Goal: Information Seeking & Learning: Learn about a topic

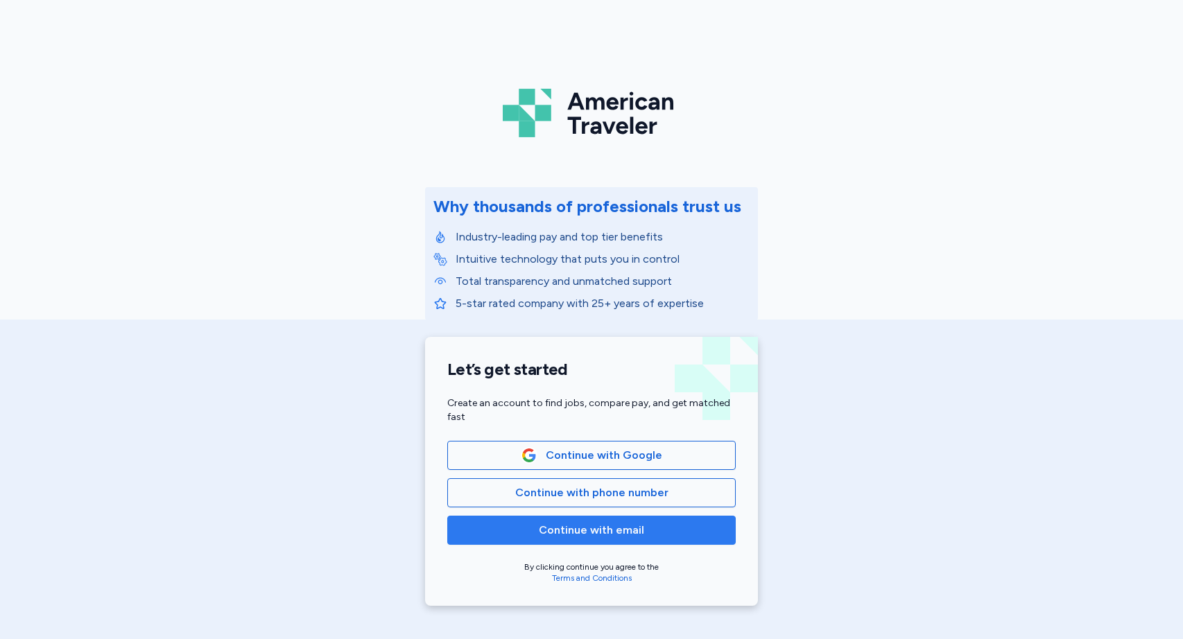
click at [579, 530] on span "Continue with email" at bounding box center [591, 530] width 105 height 17
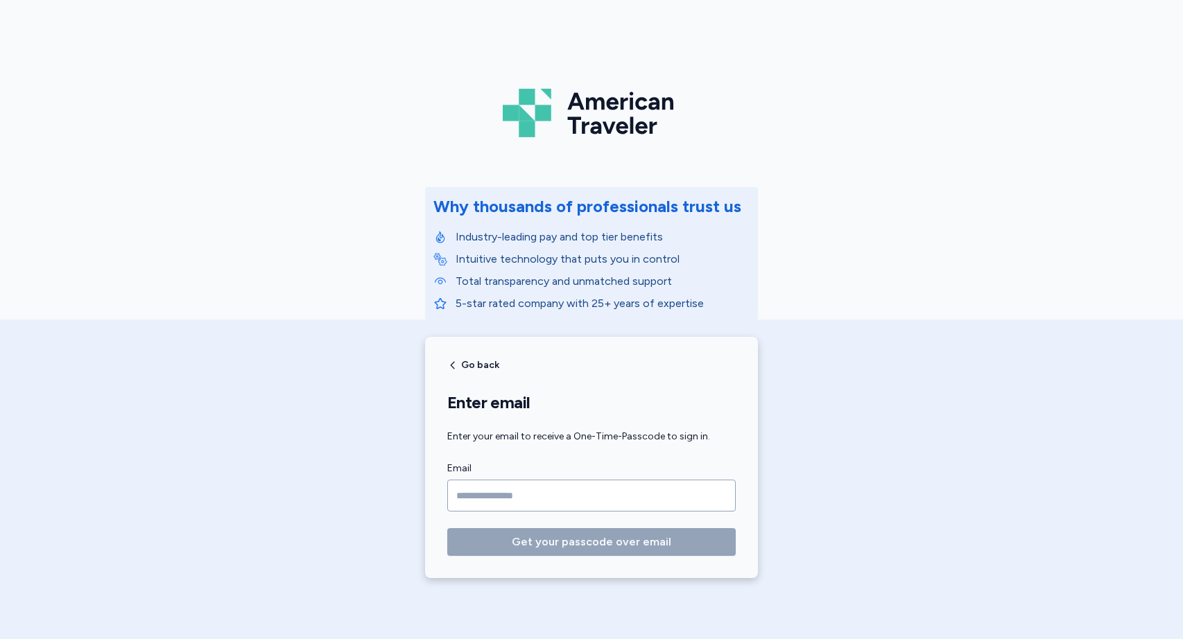
click at [566, 489] on input "Email" at bounding box center [591, 496] width 288 height 32
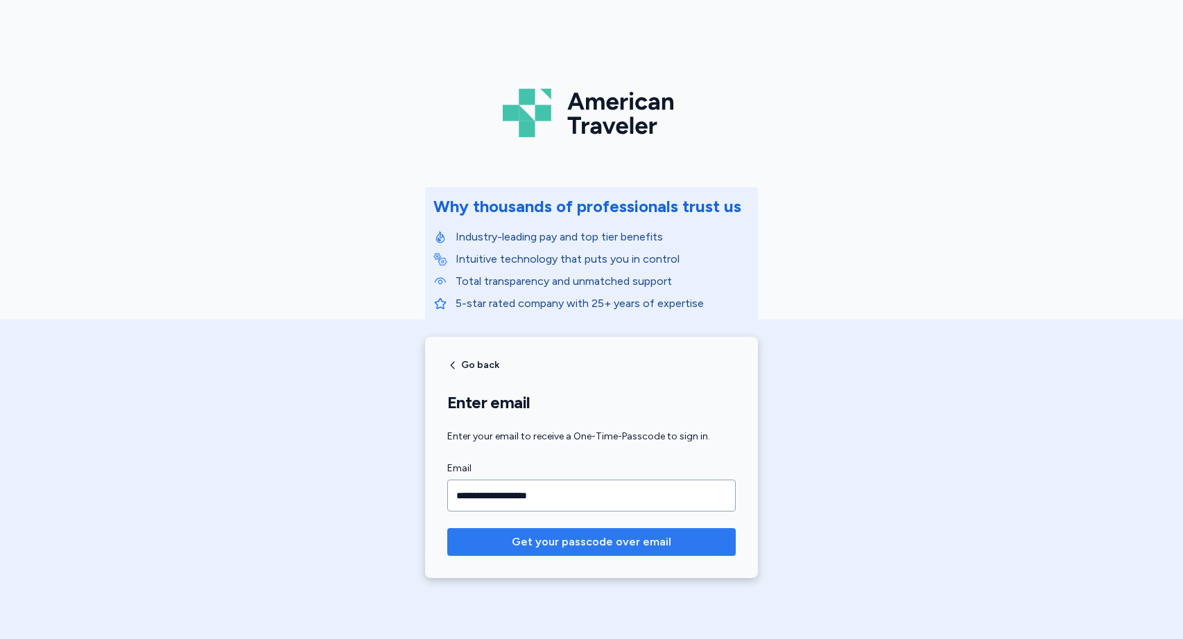
type input "**********"
click at [577, 541] on span "Get your passcode over email" at bounding box center [591, 542] width 159 height 17
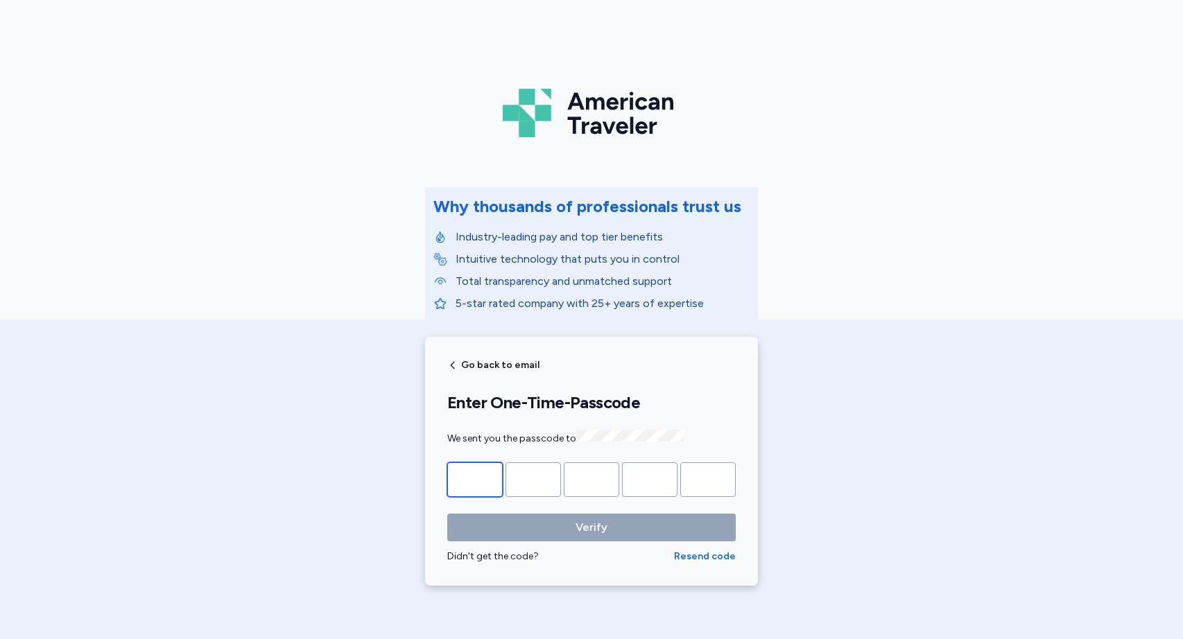
type input "*"
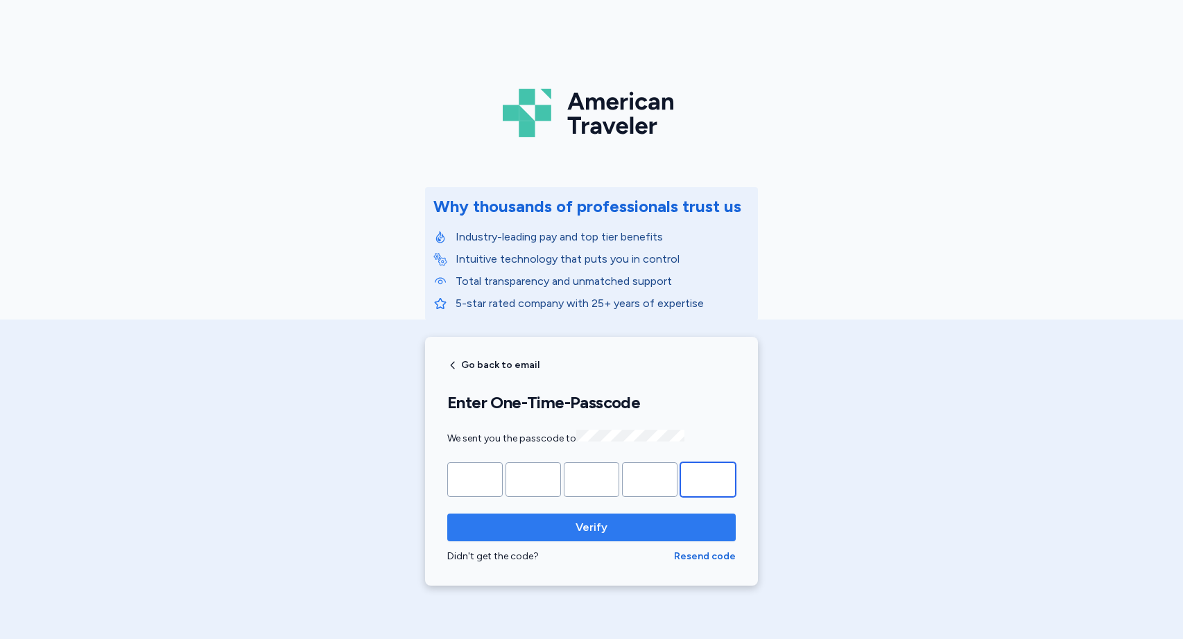
type input "*"
click at [628, 529] on span "Verify" at bounding box center [591, 527] width 266 height 17
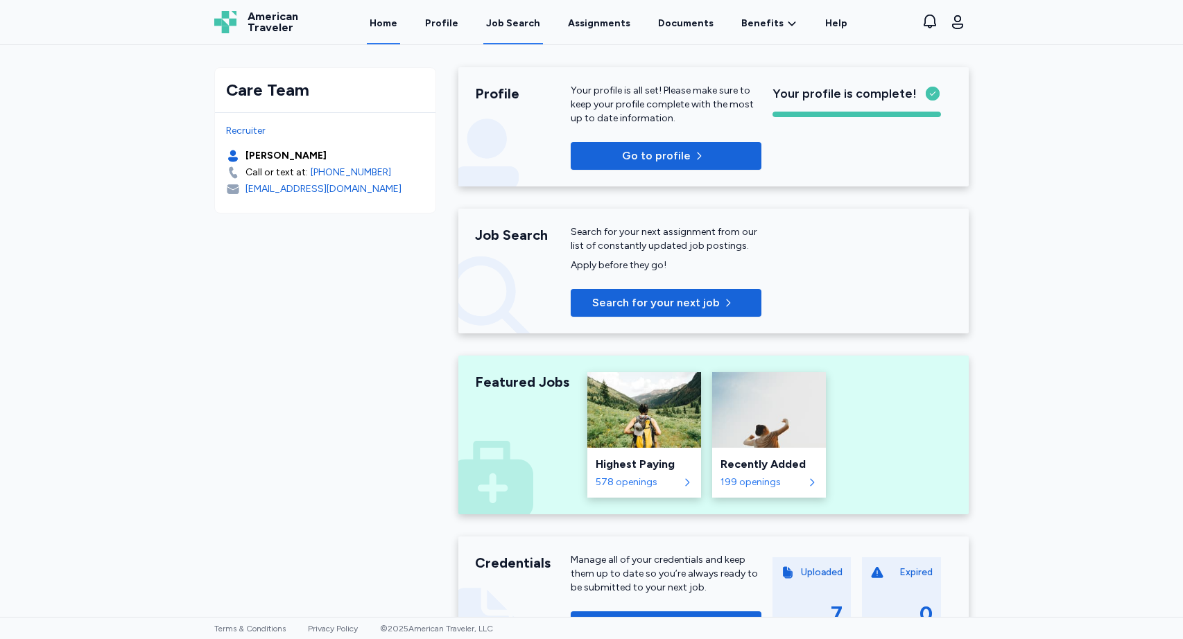
click at [516, 23] on div "Job Search" at bounding box center [513, 24] width 54 height 14
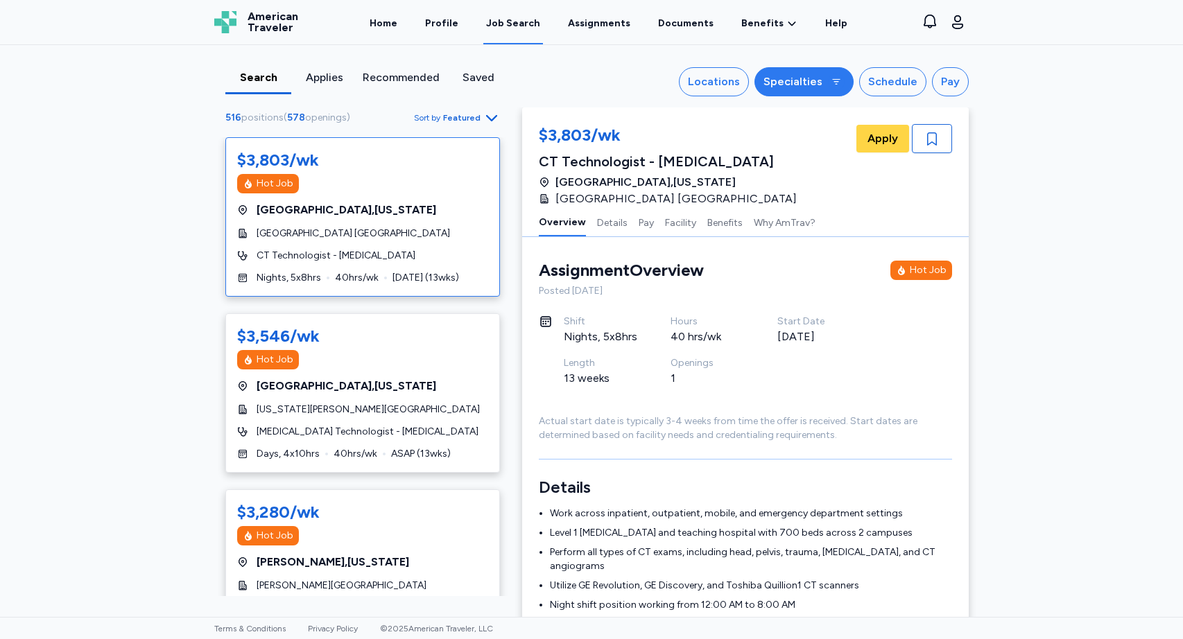
click at [835, 82] on icon "button" at bounding box center [835, 81] width 11 height 11
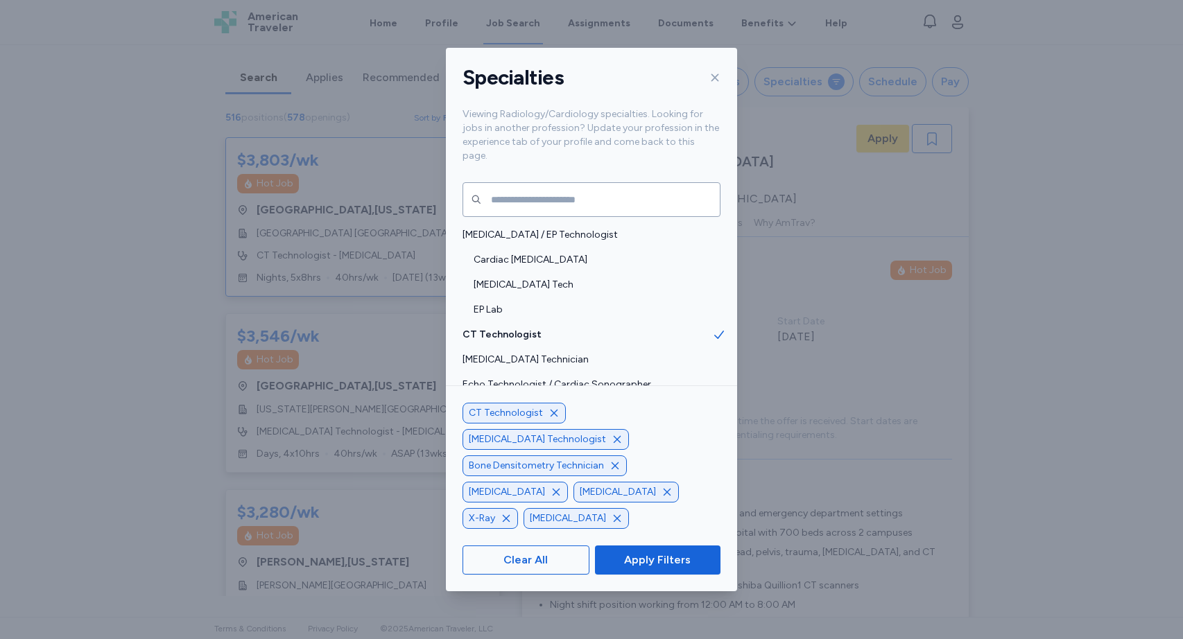
click at [549, 419] on icon "button" at bounding box center [553, 413] width 11 height 11
click at [616, 471] on icon "button" at bounding box center [614, 465] width 11 height 11
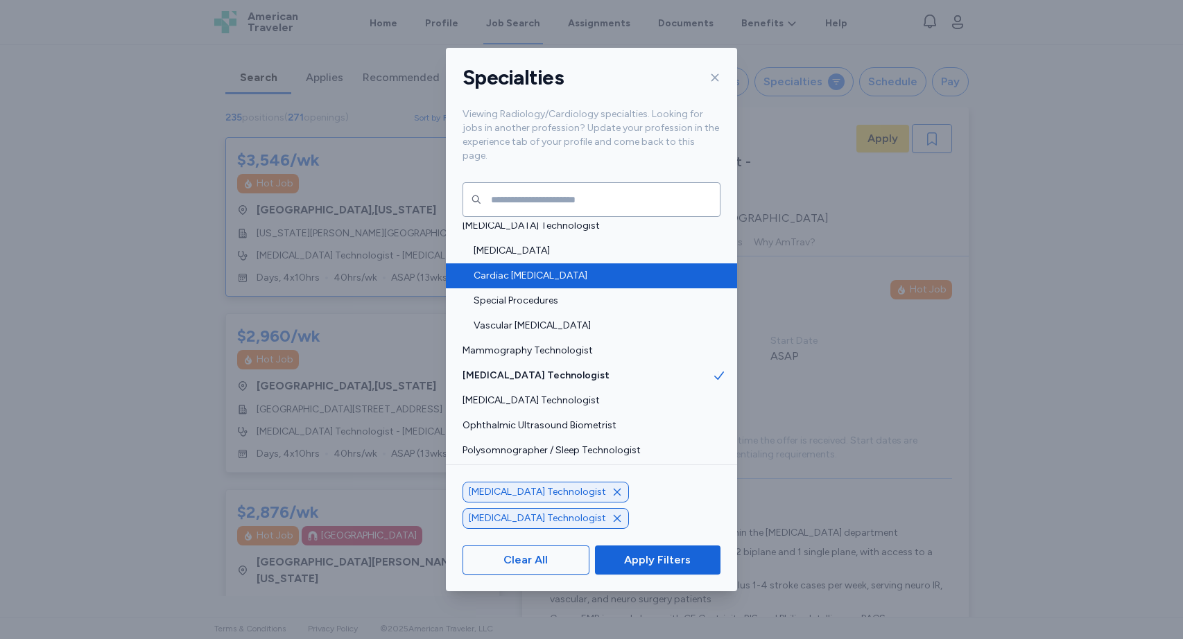
scroll to position [234, 0]
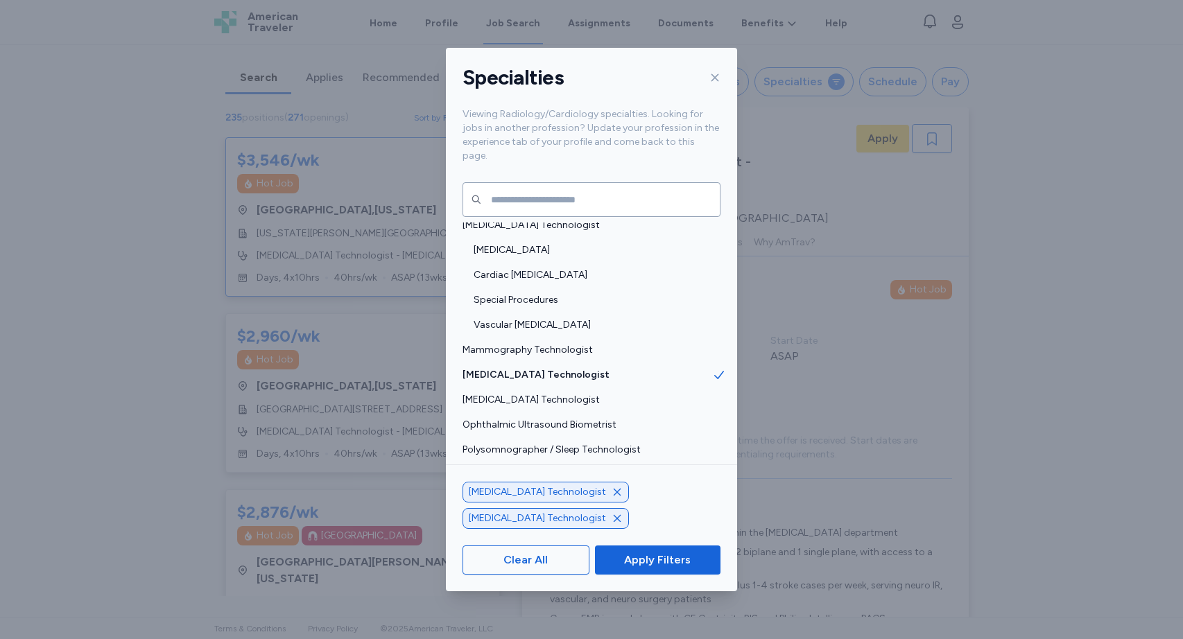
click at [622, 516] on icon "button" at bounding box center [616, 518] width 11 height 11
click at [561, 513] on icon "button" at bounding box center [555, 518] width 11 height 11
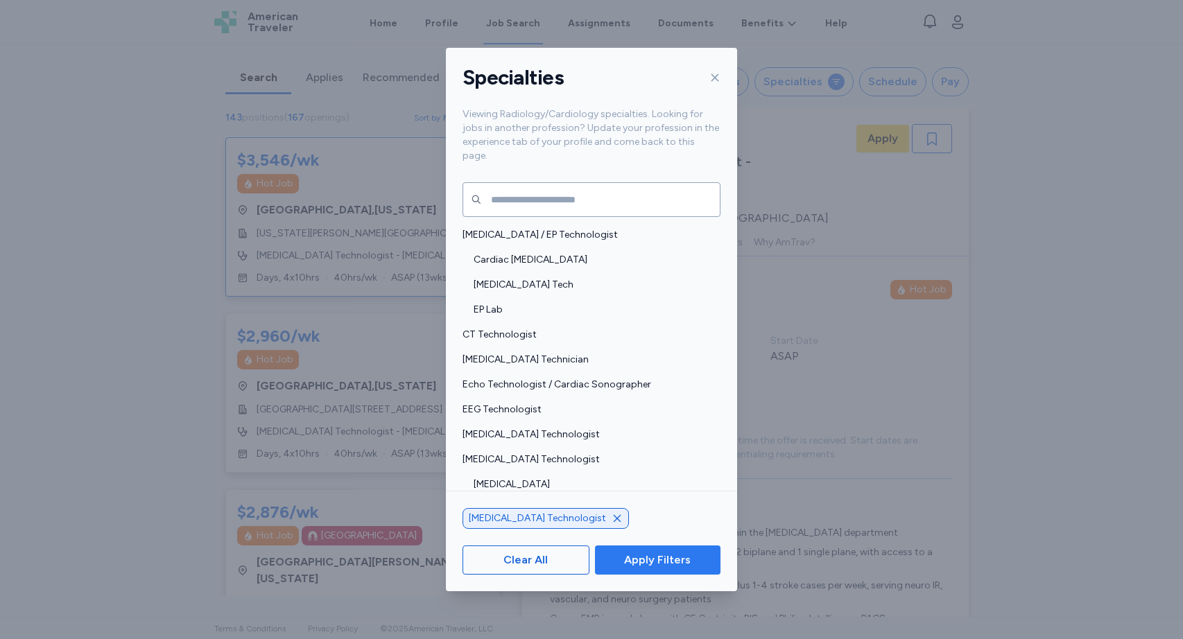
click at [653, 559] on span "Apply Filters" at bounding box center [657, 560] width 67 height 17
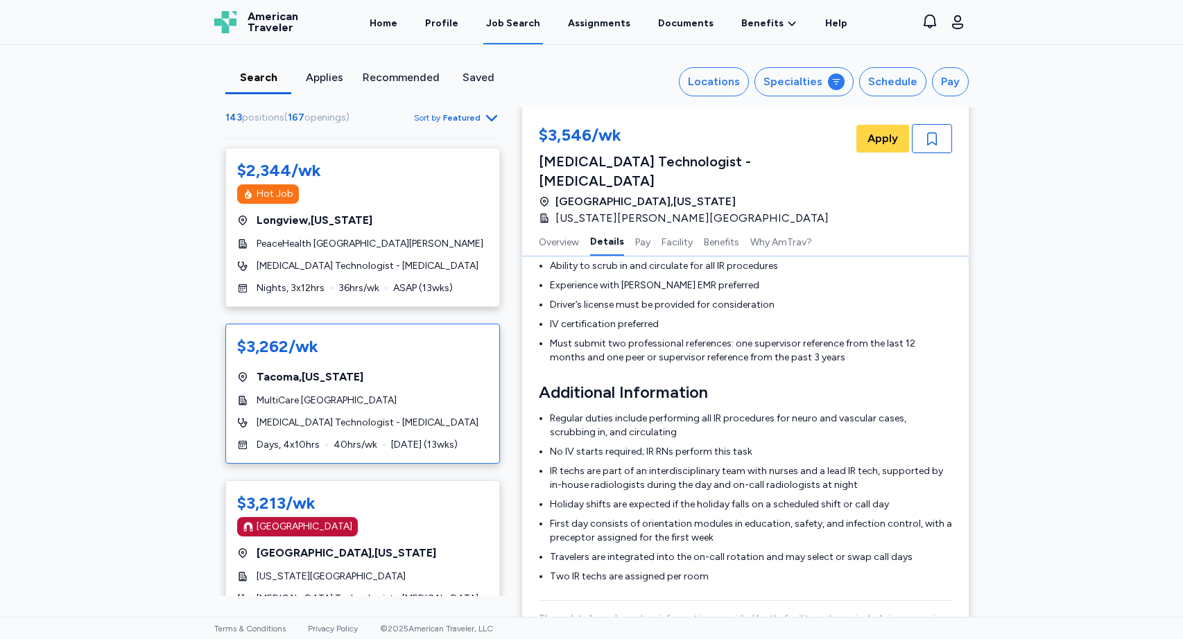
scroll to position [901, 0]
click at [374, 393] on span "MultiCare [GEOGRAPHIC_DATA]" at bounding box center [326, 400] width 140 height 14
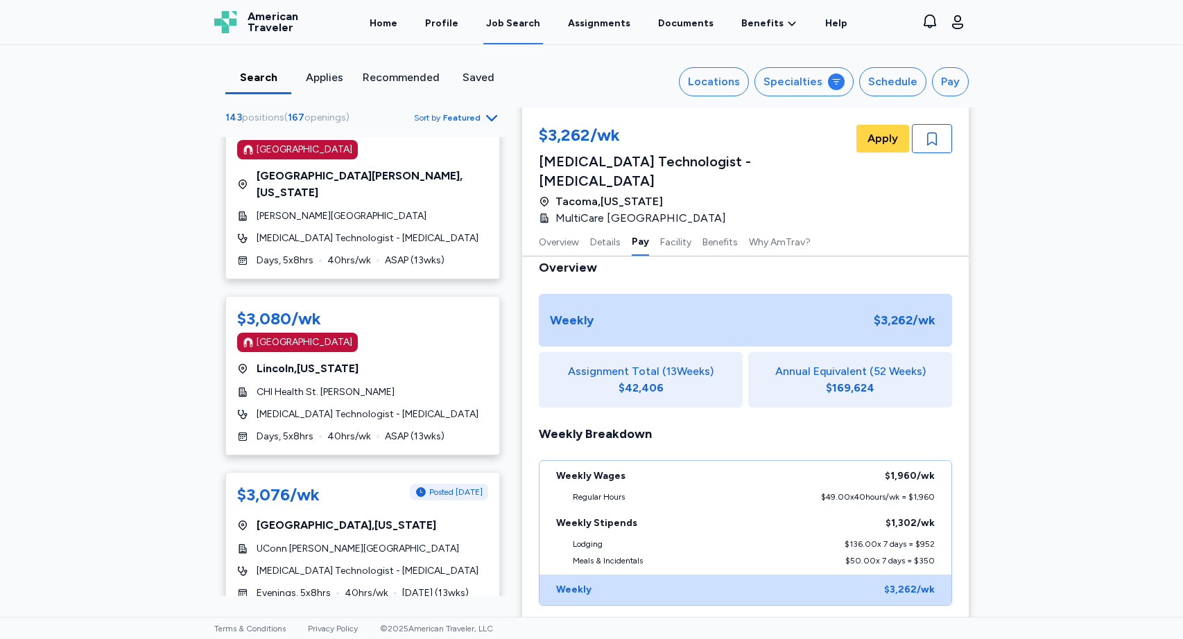
scroll to position [2513, 0]
click at [396, 295] on div "$3,080/wk [GEOGRAPHIC_DATA] [GEOGRAPHIC_DATA] , [US_STATE] CHI Health St. [PERS…" at bounding box center [362, 374] width 274 height 159
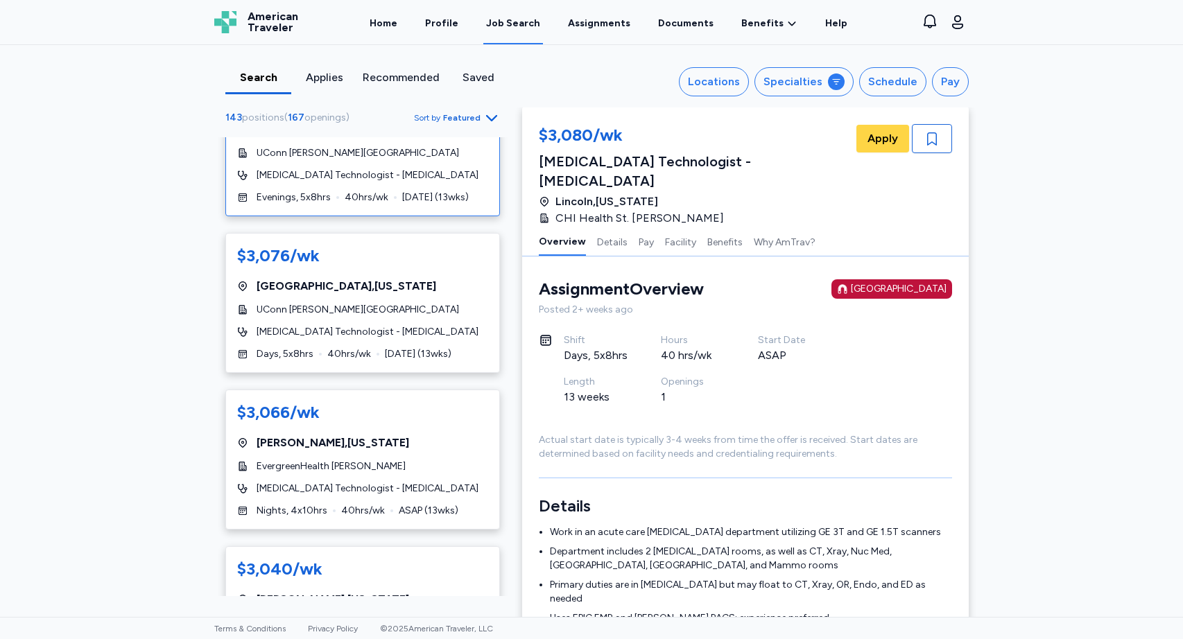
scroll to position [2910, 0]
click at [376, 458] on div "EvergreenHealth [PERSON_NAME]" at bounding box center [362, 465] width 251 height 14
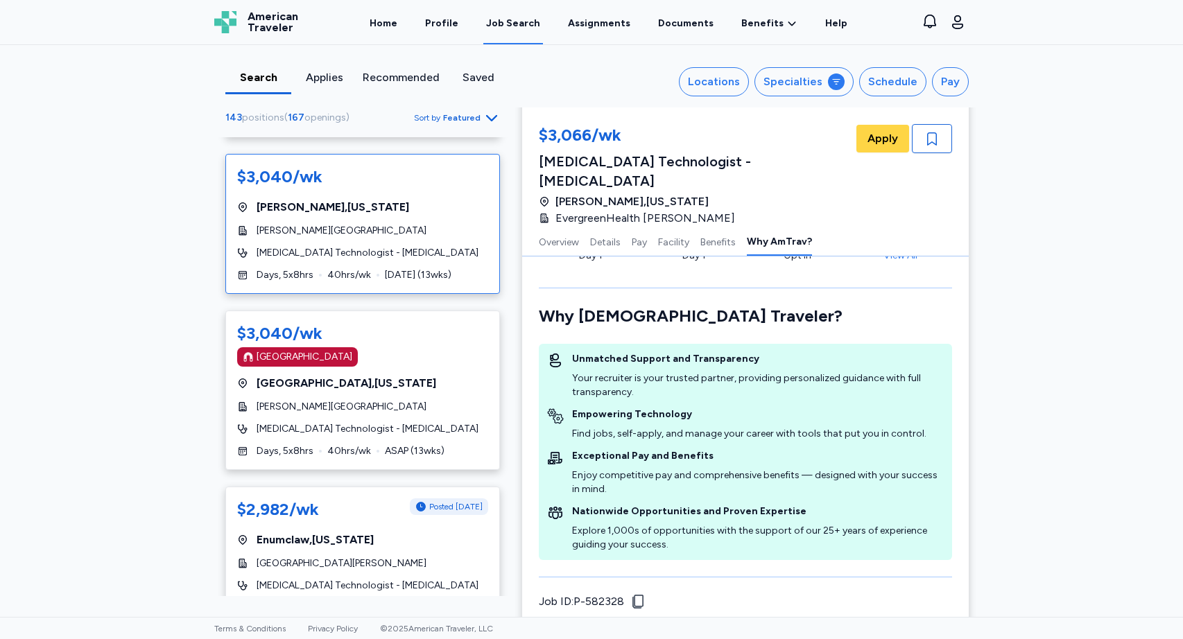
scroll to position [3302, 0]
click at [398, 556] on div "[GEOGRAPHIC_DATA][PERSON_NAME]" at bounding box center [362, 563] width 251 height 14
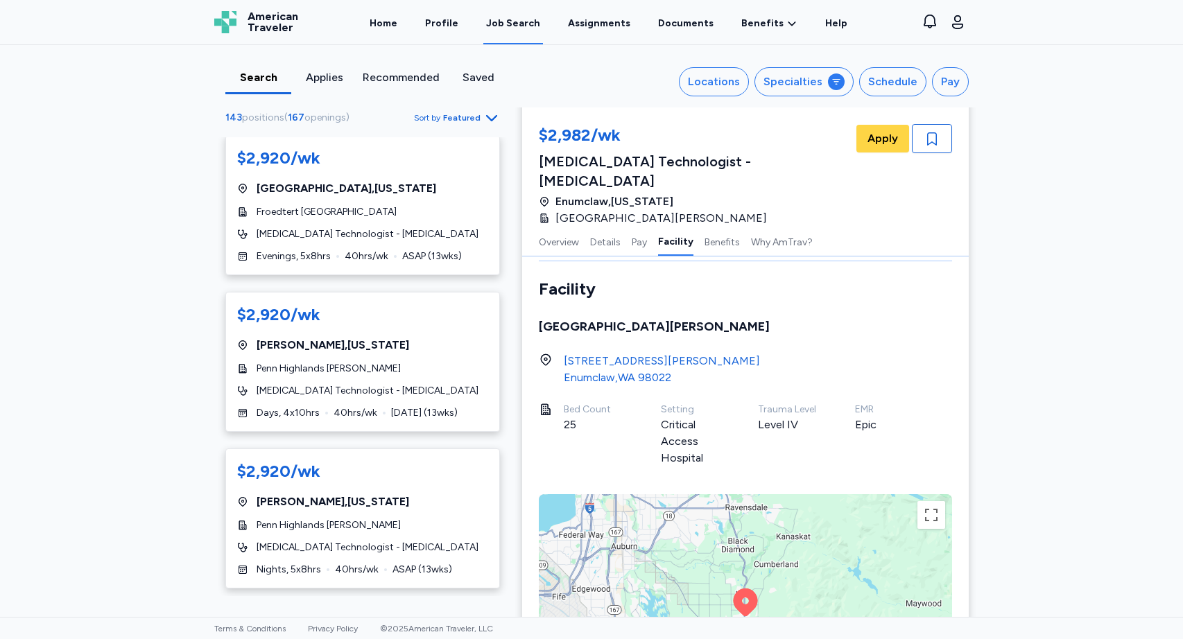
scroll to position [4987, 0]
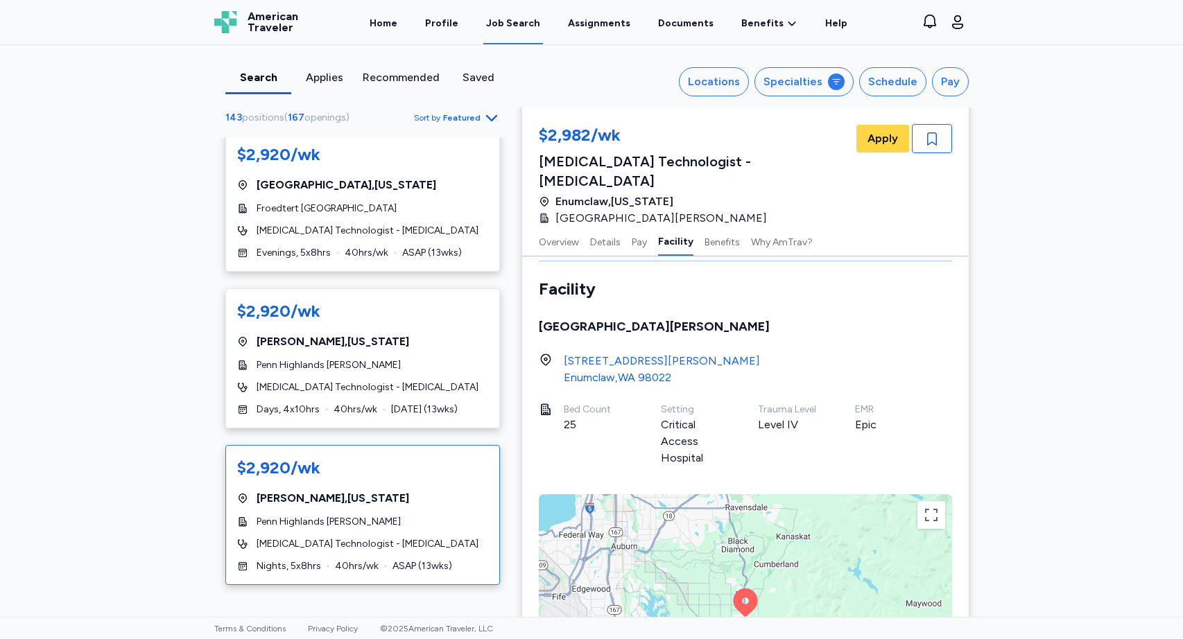
click at [394, 490] on div "[PERSON_NAME] , [US_STATE]" at bounding box center [362, 498] width 251 height 17
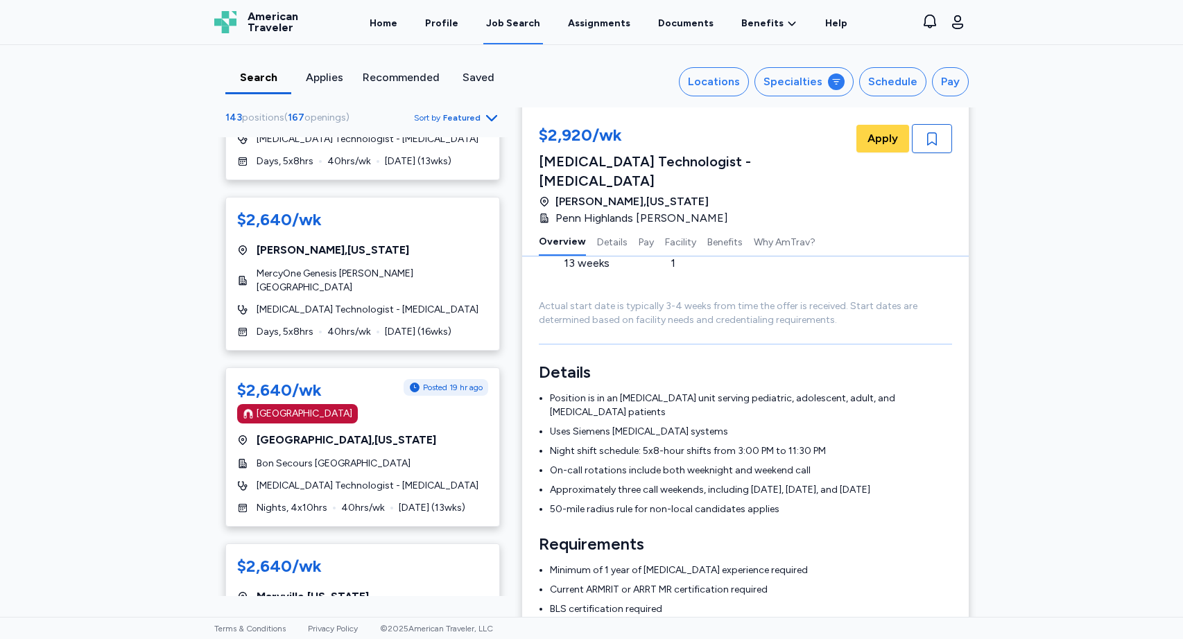
scroll to position [7960, 0]
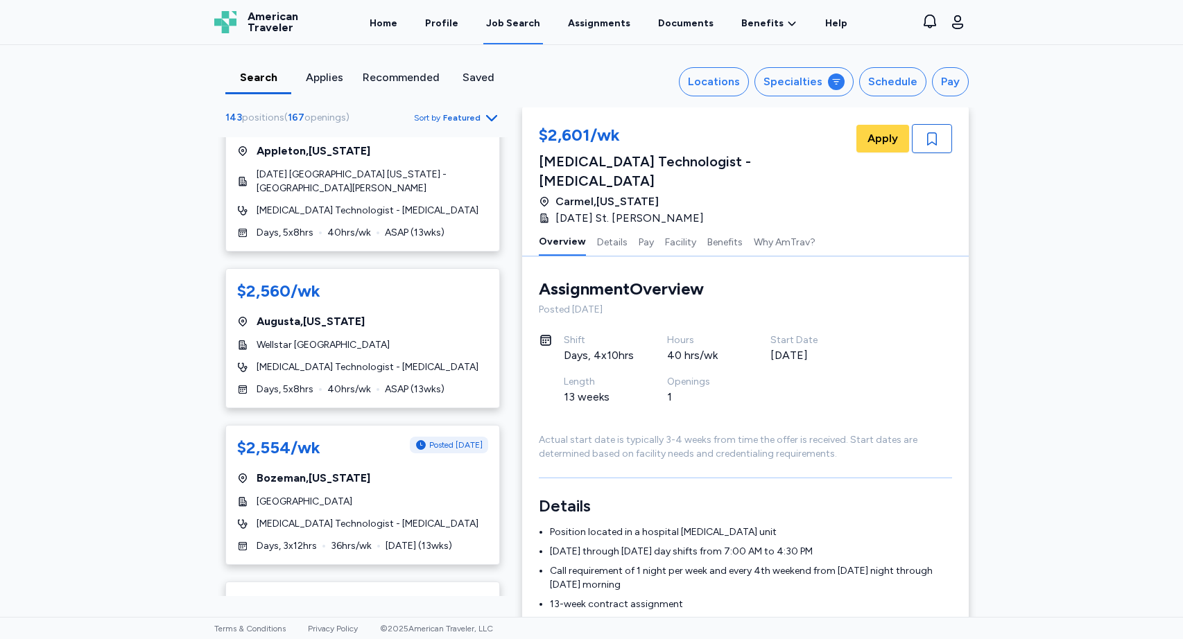
scroll to position [555, 0]
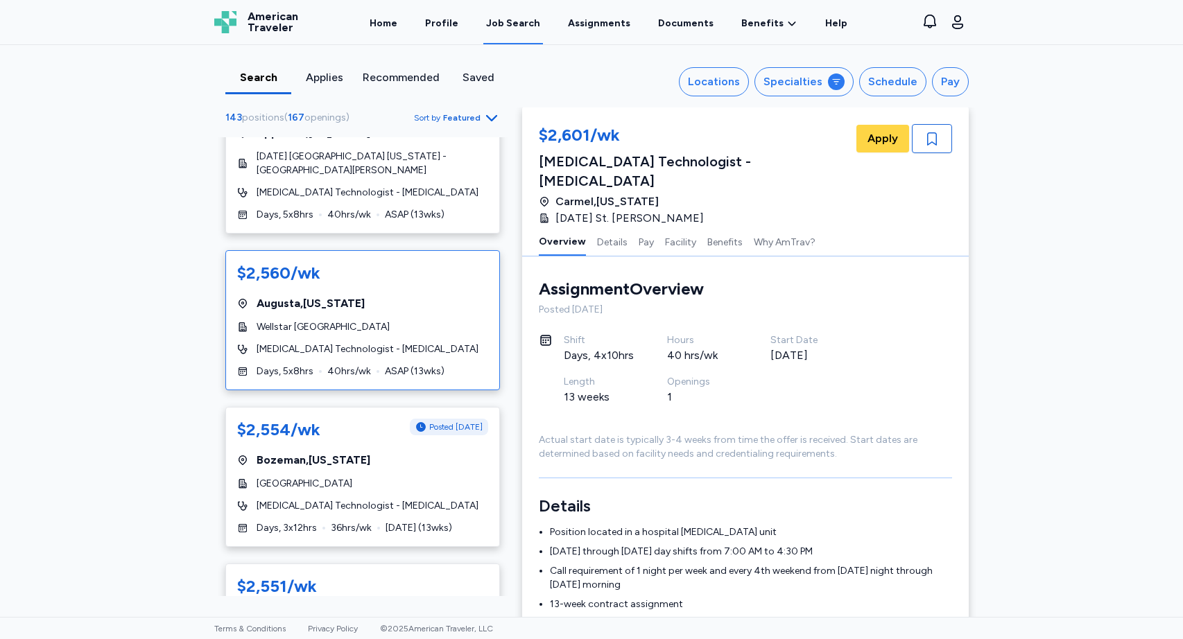
click at [388, 295] on div "[GEOGRAPHIC_DATA] , [US_STATE]" at bounding box center [362, 303] width 251 height 17
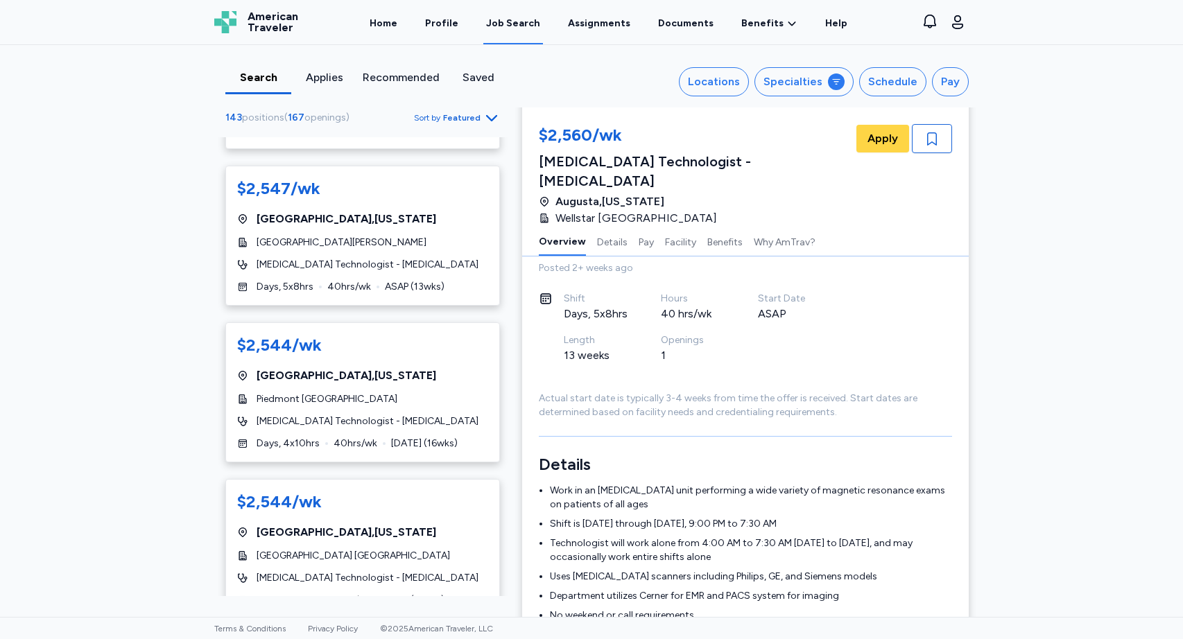
scroll to position [1130, 0]
click at [343, 392] on div "Piedmont [GEOGRAPHIC_DATA]" at bounding box center [362, 399] width 251 height 14
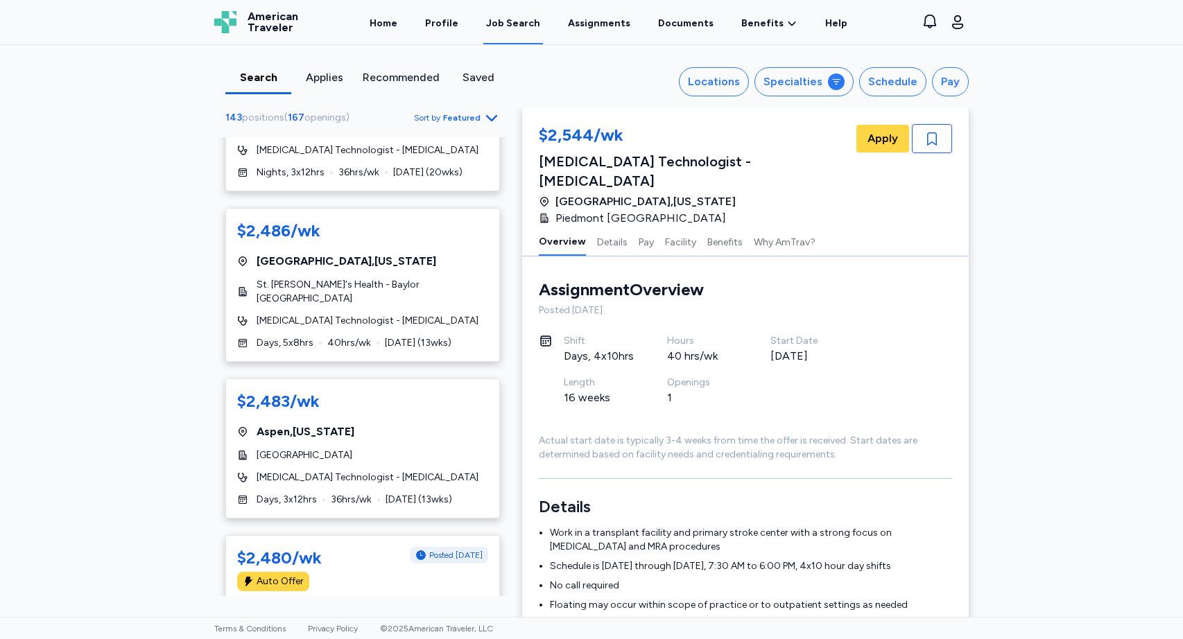
scroll to position [1889, 0]
click at [381, 385] on div "$2,483/wk [GEOGRAPHIC_DATA] , [US_STATE][GEOGRAPHIC_DATA] [MEDICAL_DATA] Techno…" at bounding box center [362, 449] width 274 height 140
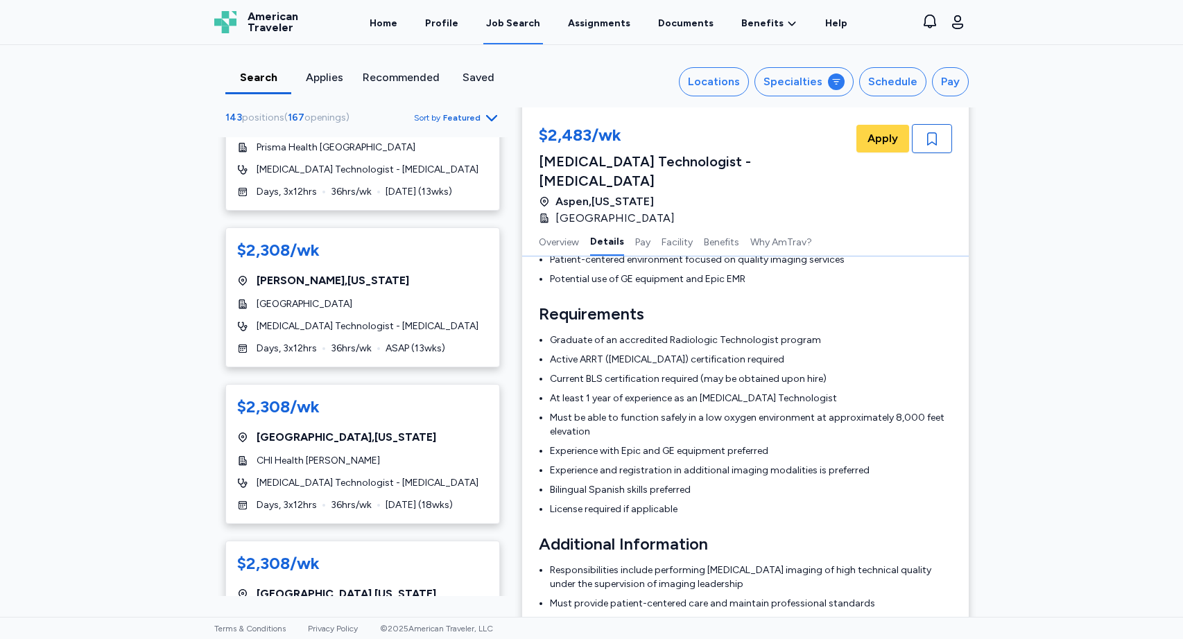
scroll to position [6137, 0]
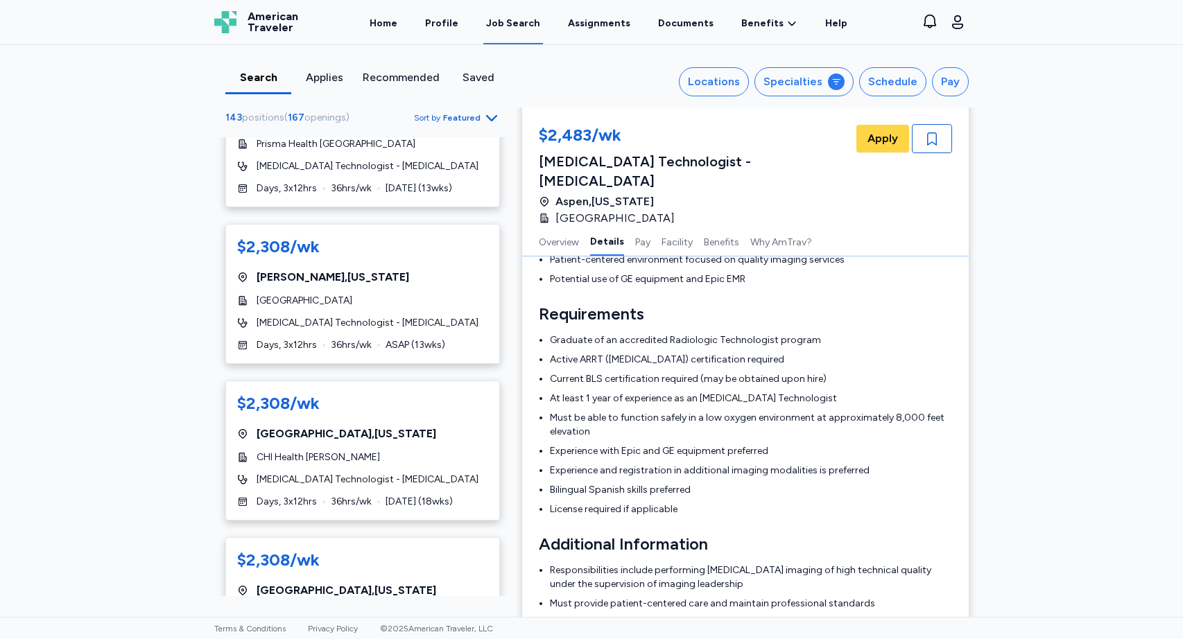
click at [392, 381] on div "$2,308/wk [GEOGRAPHIC_DATA] , [US_STATE] CHI Health [PERSON_NAME] [MEDICAL_DATA…" at bounding box center [362, 451] width 274 height 140
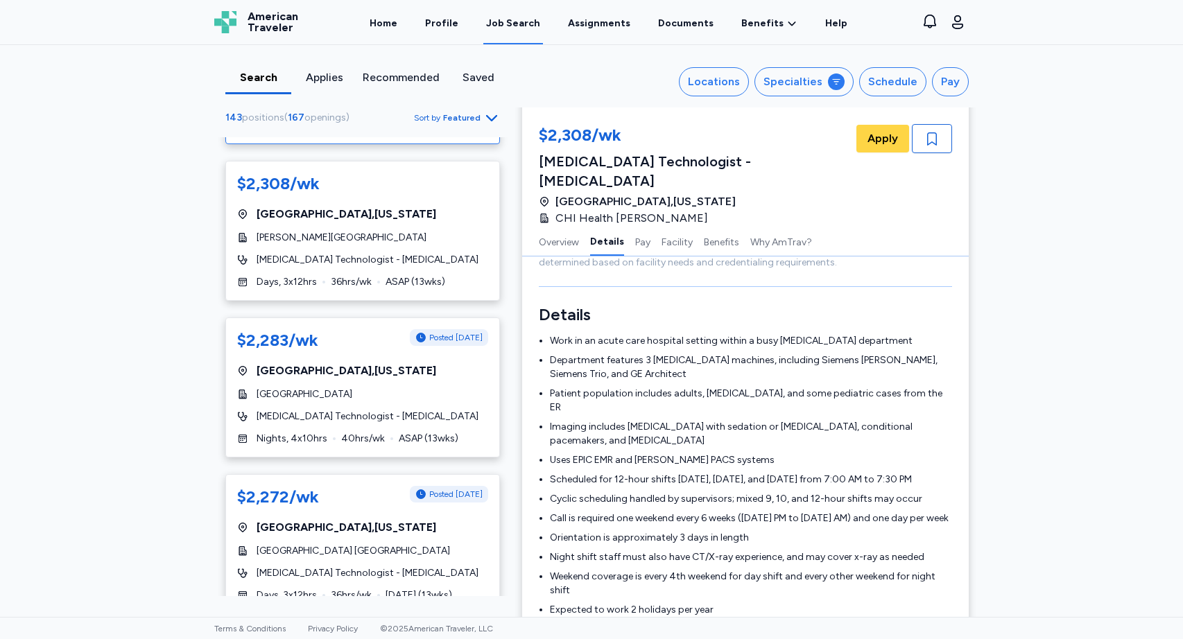
scroll to position [6514, 0]
click at [383, 361] on span "[GEOGRAPHIC_DATA] , [US_STATE]" at bounding box center [346, 369] width 180 height 17
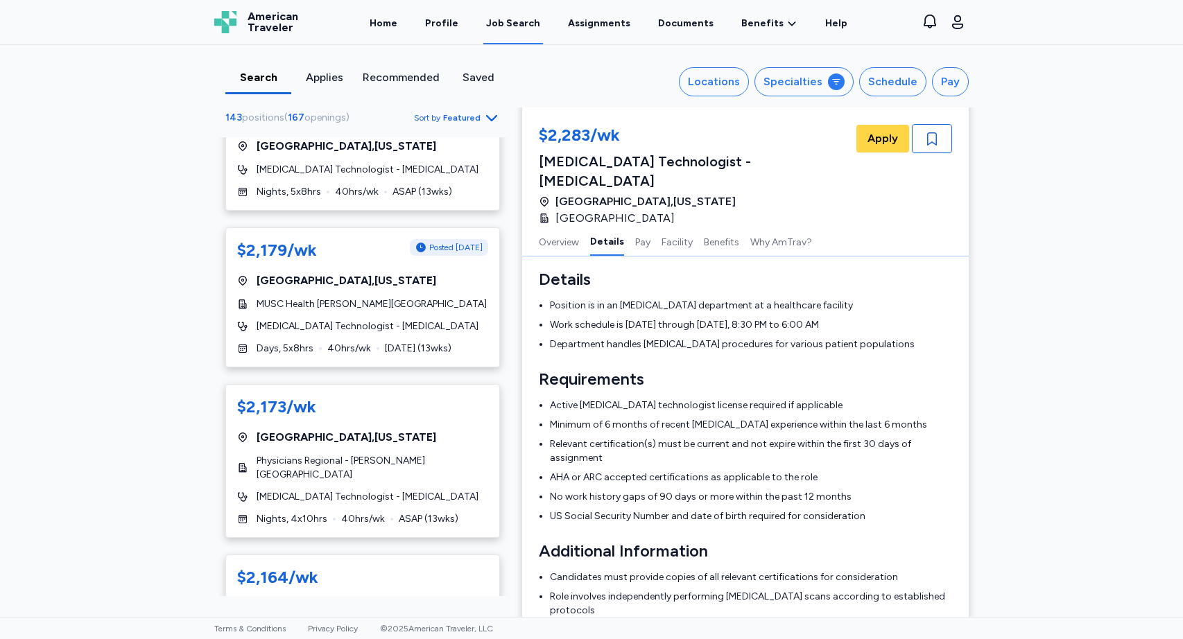
scroll to position [228, 0]
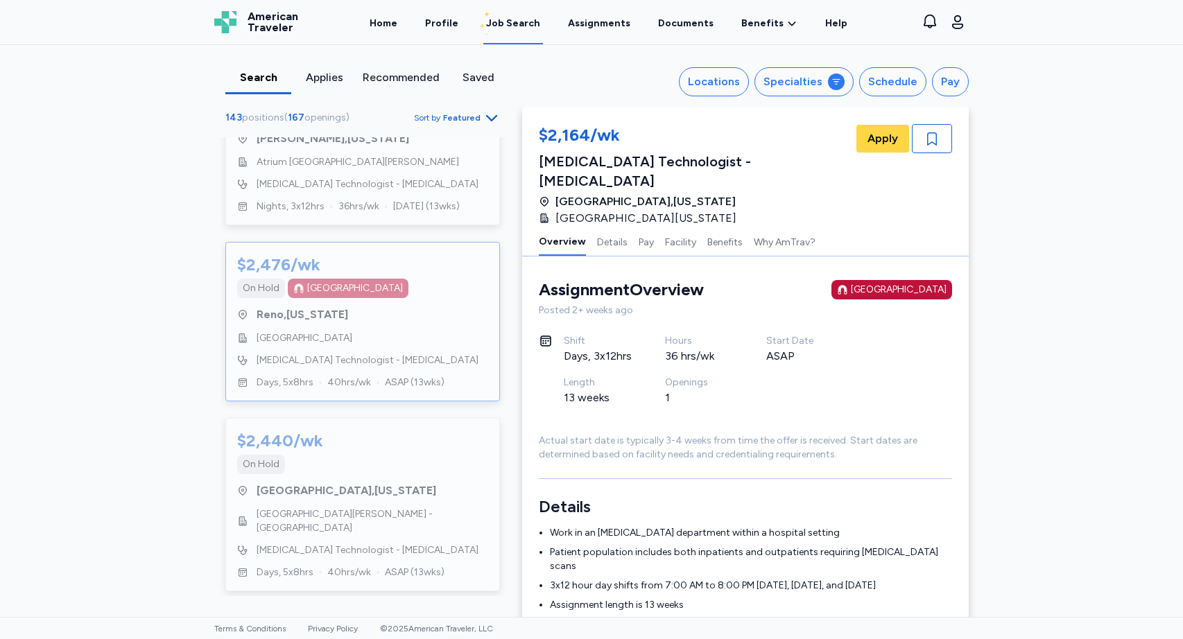
scroll to position [6431, 0]
click at [387, 302] on div "$2,476/wk On [GEOGRAPHIC_DATA] [GEOGRAPHIC_DATA] , [US_STATE][GEOGRAPHIC_DATA] …" at bounding box center [362, 320] width 274 height 159
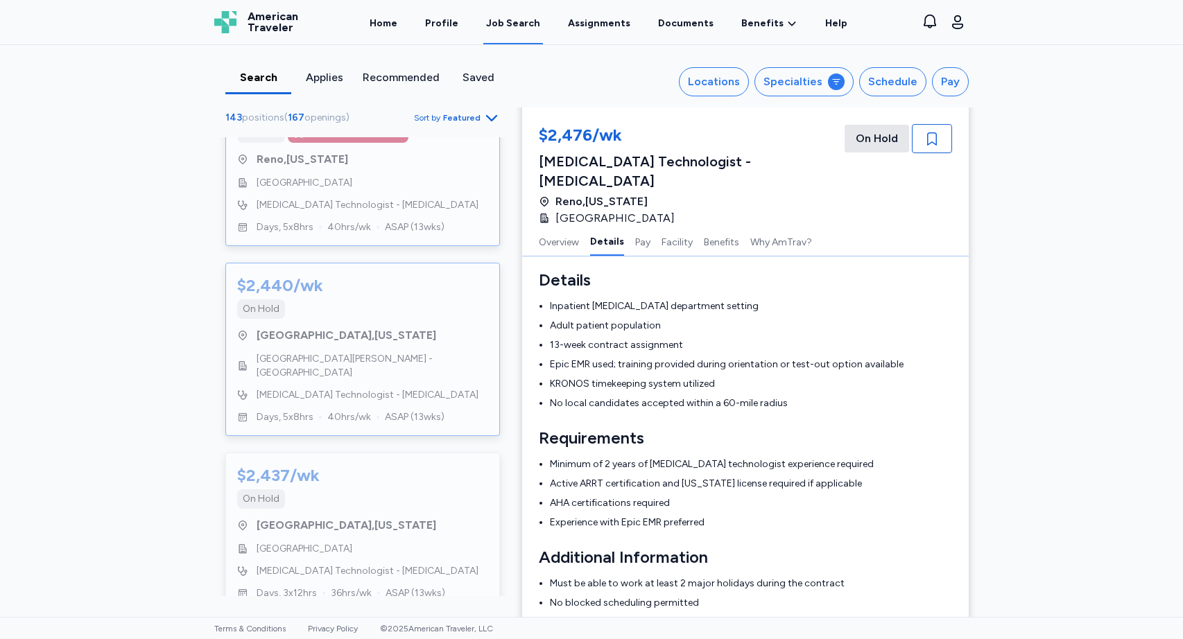
scroll to position [6588, 0]
click at [390, 325] on div "[GEOGRAPHIC_DATA] , [US_STATE]" at bounding box center [362, 333] width 251 height 17
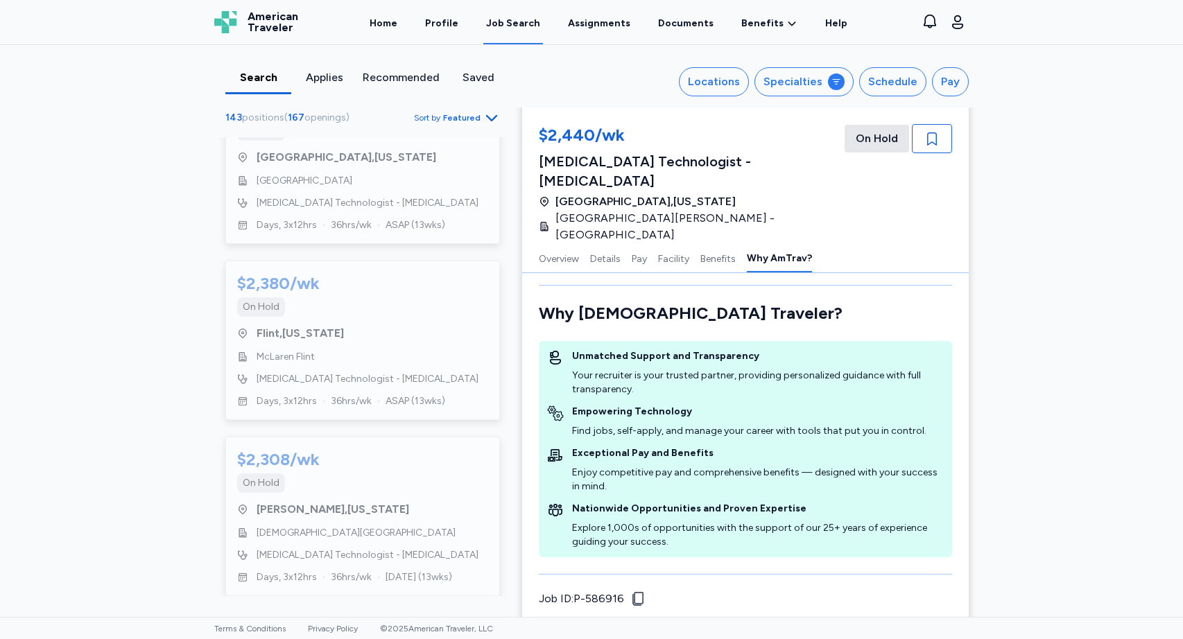
scroll to position [6967, 0]
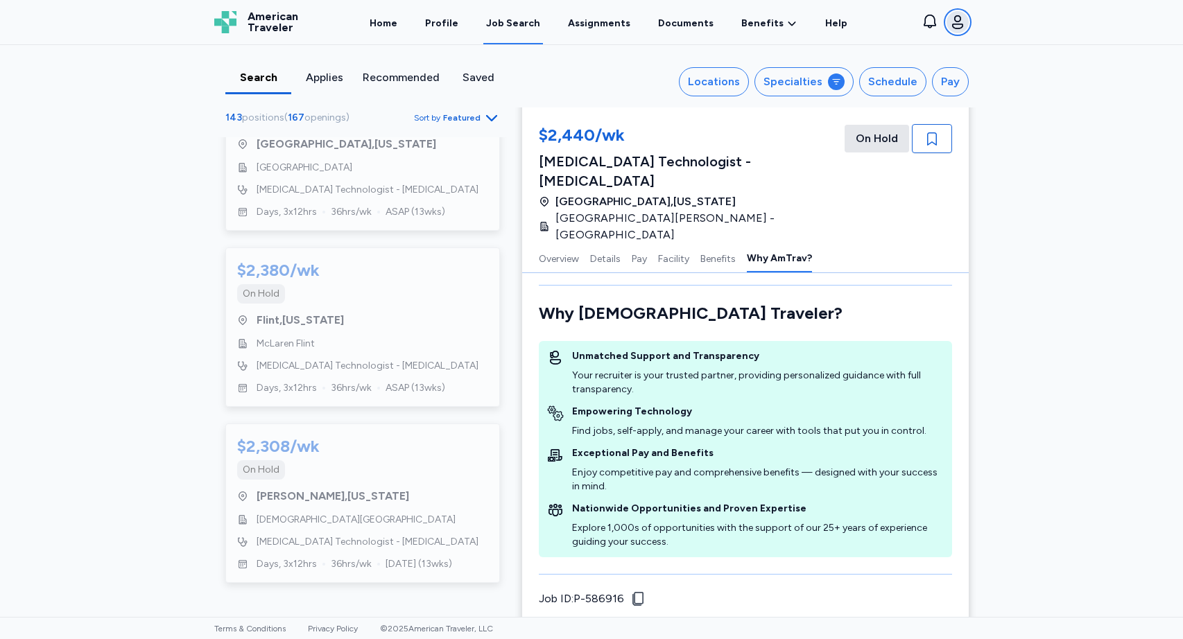
click at [955, 23] on icon "button" at bounding box center [957, 22] width 17 height 17
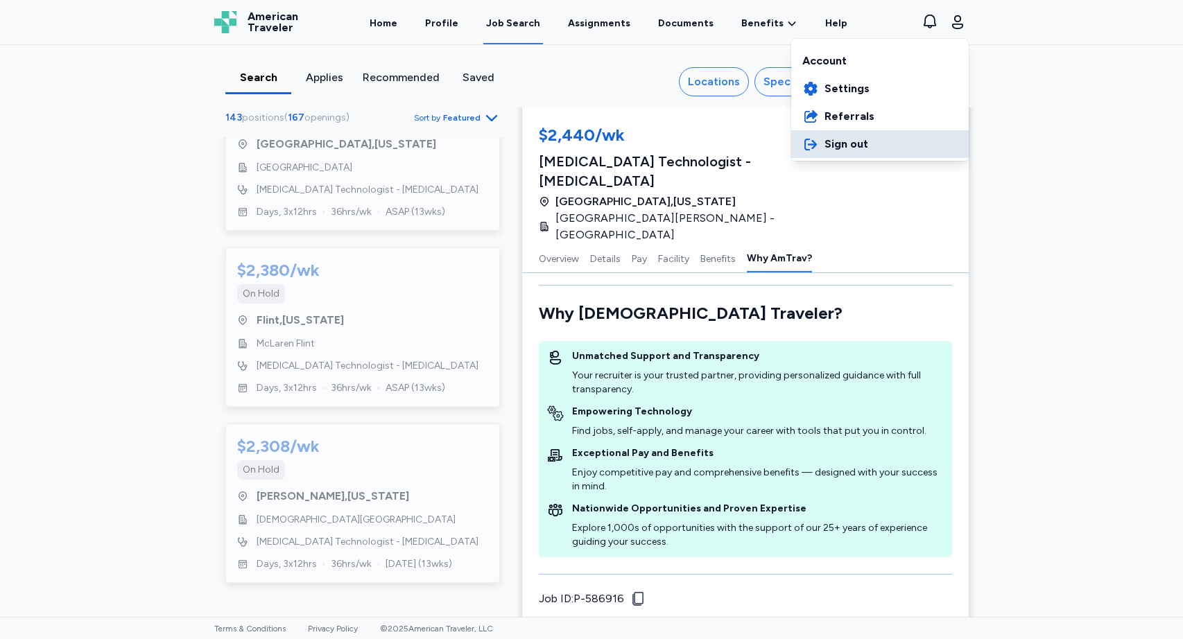
click at [850, 142] on span "Sign out" at bounding box center [846, 144] width 44 height 17
